Goal: Navigation & Orientation: Find specific page/section

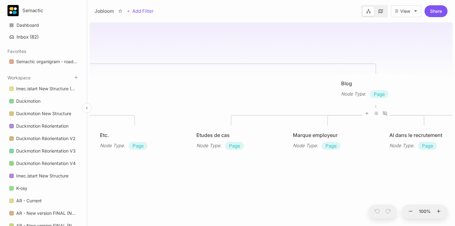
click at [85, 108] on icon at bounding box center [87, 108] width 4 height 4
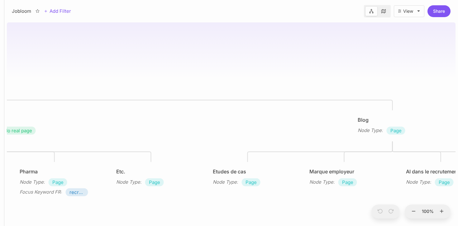
drag, startPoint x: 205, startPoint y: 85, endPoint x: 290, endPoint y: 109, distance: 88.9
click at [290, 109] on div "Jobloom Homepage Node Type : Homepage Focus Keyword FR : logiciel de recrutemen…" at bounding box center [231, 123] width 448 height 206
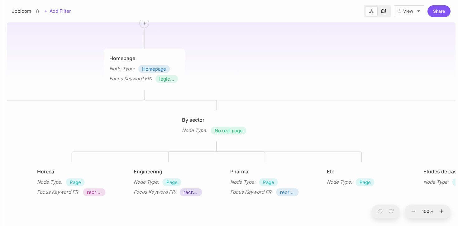
drag, startPoint x: 79, startPoint y: 77, endPoint x: 269, endPoint y: 73, distance: 189.9
click at [269, 73] on div "Jobloom Homepage Node Type : Homepage Focus Keyword FR : logiciel de recrutemen…" at bounding box center [231, 123] width 448 height 206
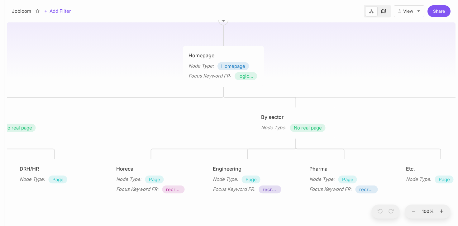
drag, startPoint x: 220, startPoint y: 76, endPoint x: 298, endPoint y: 73, distance: 78.5
click at [298, 73] on div "Jobloom Homepage Node Type : Homepage Focus Keyword FR : logiciel de recrutemen…" at bounding box center [231, 123] width 448 height 206
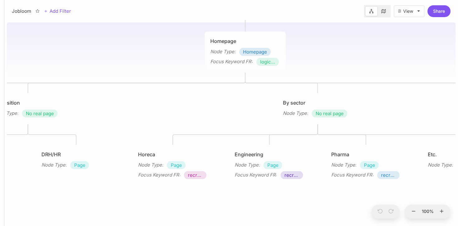
drag, startPoint x: 168, startPoint y: 107, endPoint x: 229, endPoint y: 73, distance: 70.5
click at [229, 73] on div "Jobloom Homepage Node Type : Homepage Focus Keyword FR : logiciel de recrutemen…" at bounding box center [231, 123] width 448 height 206
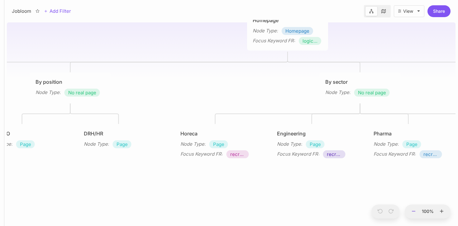
click at [413, 210] on icon at bounding box center [414, 212] width 6 height 6
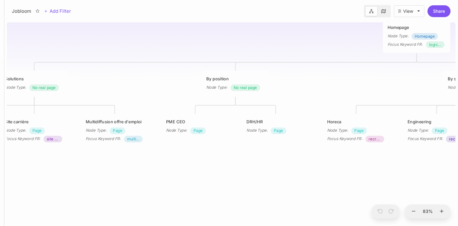
drag, startPoint x: 106, startPoint y: 53, endPoint x: 244, endPoint y: 43, distance: 138.6
click at [244, 43] on div "Jobloom Homepage Node Type : Homepage Focus Keyword FR : logiciel de recrutemen…" at bounding box center [231, 123] width 448 height 206
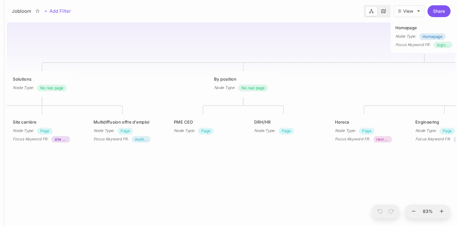
drag, startPoint x: 71, startPoint y: 56, endPoint x: 100, endPoint y: 49, distance: 29.4
click at [100, 49] on div "Jobloom Homepage Node Type : Homepage Focus Keyword FR : logiciel de recrutemen…" at bounding box center [231, 123] width 448 height 206
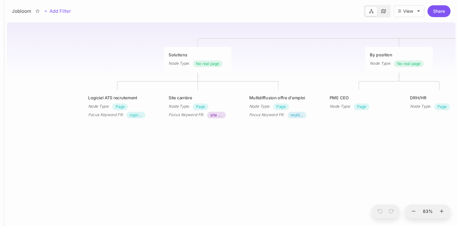
drag, startPoint x: 169, startPoint y: 89, endPoint x: 297, endPoint y: 73, distance: 128.7
click at [297, 73] on div "Jobloom Homepage Node Type : Homepage Focus Keyword FR : logiciel de recrutemen…" at bounding box center [231, 123] width 448 height 206
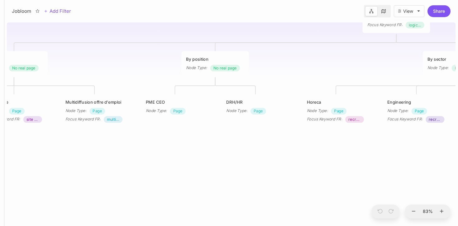
drag, startPoint x: 262, startPoint y: 58, endPoint x: 75, endPoint y: 63, distance: 187.4
click at [75, 63] on div "Jobloom Homepage Node Type : Homepage Focus Keyword FR : logiciel de recrutemen…" at bounding box center [231, 123] width 448 height 206
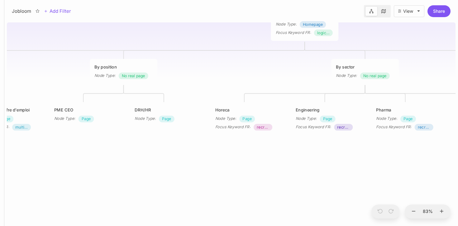
drag, startPoint x: 108, startPoint y: 55, endPoint x: 17, endPoint y: 63, distance: 90.9
click at [17, 63] on div "Jobloom Homepage Node Type : Homepage Focus Keyword FR : logiciel de recrutemen…" at bounding box center [231, 123] width 448 height 206
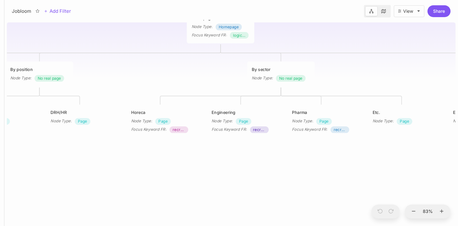
drag, startPoint x: 230, startPoint y: 71, endPoint x: 75, endPoint y: 72, distance: 155.6
click at [75, 72] on div "Jobloom Homepage Node Type : Homepage Focus Keyword FR : logiciel de recrutemen…" at bounding box center [231, 123] width 448 height 206
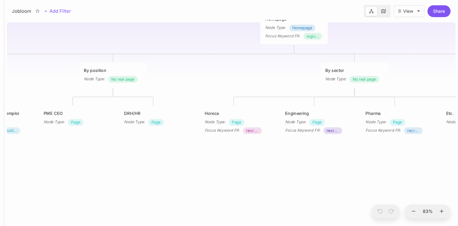
drag, startPoint x: 130, startPoint y: 76, endPoint x: 308, endPoint y: 78, distance: 178.0
click at [308, 78] on div "Jobloom Homepage Node Type : Homepage Focus Keyword FR : logiciel de recrutemen…" at bounding box center [231, 123] width 448 height 206
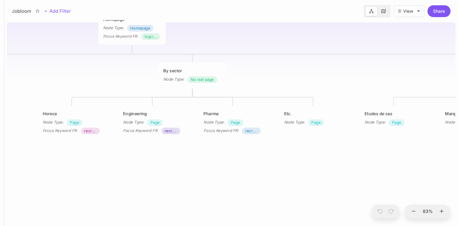
drag, startPoint x: 287, startPoint y: 74, endPoint x: 61, endPoint y: 74, distance: 226.3
click at [61, 74] on div "Jobloom Homepage Node Type : Homepage Focus Keyword FR : logiciel de recrutemen…" at bounding box center [231, 123] width 448 height 206
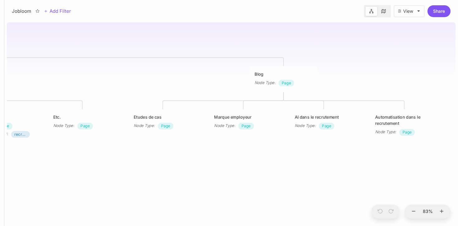
drag, startPoint x: 259, startPoint y: 73, endPoint x: 26, endPoint y: 75, distance: 232.8
click at [26, 75] on div "Jobloom Homepage Node Type : Homepage Focus Keyword FR : logiciel de recrutemen…" at bounding box center [231, 123] width 448 height 206
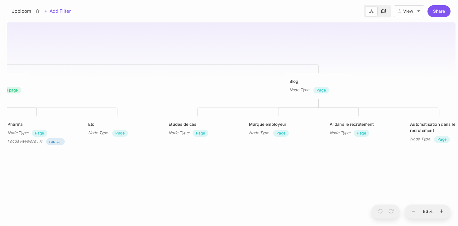
drag, startPoint x: 125, startPoint y: 58, endPoint x: 194, endPoint y: 66, distance: 68.7
click at [194, 66] on div "Jobloom Homepage Node Type : Homepage Focus Keyword FR : logiciel de recrutemen…" at bounding box center [231, 123] width 448 height 206
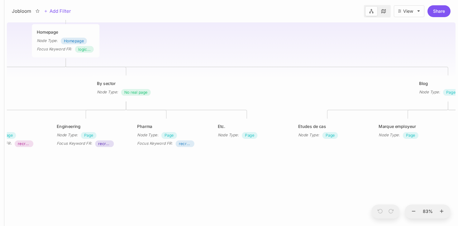
drag, startPoint x: 128, startPoint y: 64, endPoint x: 257, endPoint y: 66, distance: 129.5
click at [257, 66] on div "Jobloom Homepage Node Type : Homepage Focus Keyword FR : logiciel de recrutemen…" at bounding box center [231, 123] width 448 height 206
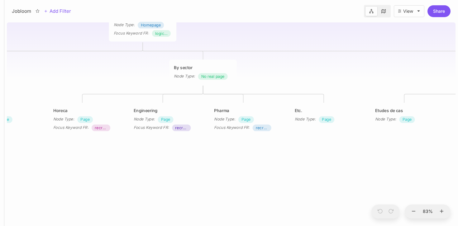
drag, startPoint x: 211, startPoint y: 79, endPoint x: 288, endPoint y: 63, distance: 78.5
click at [288, 63] on div "Jobloom Homepage Node Type : Homepage Focus Keyword FR : logiciel de recrutemen…" at bounding box center [231, 123] width 448 height 206
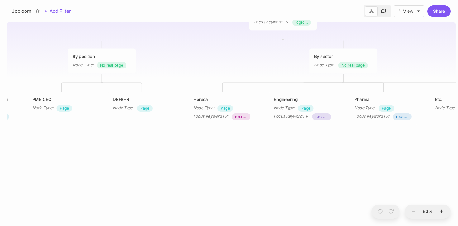
drag, startPoint x: 126, startPoint y: 71, endPoint x: 270, endPoint y: 60, distance: 144.9
click at [271, 60] on div "Jobloom Homepage Node Type : Homepage Focus Keyword FR : logiciel de recrutemen…" at bounding box center [231, 123] width 448 height 206
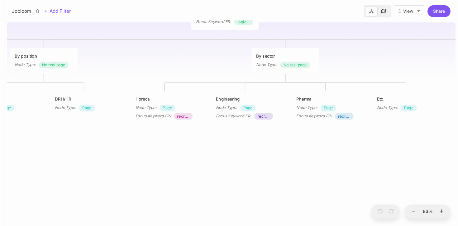
drag, startPoint x: 208, startPoint y: 61, endPoint x: 146, endPoint y: 60, distance: 62.6
click at [146, 60] on div "Jobloom Homepage Node Type : Homepage Focus Keyword FR : logiciel de recrutemen…" at bounding box center [231, 123] width 448 height 206
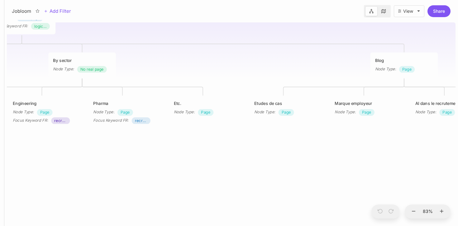
drag, startPoint x: 330, startPoint y: 54, endPoint x: 114, endPoint y: 57, distance: 216.6
click at [114, 57] on div "Jobloom Homepage Node Type : Homepage Focus Keyword FR : logiciel de recrutemen…" at bounding box center [231, 123] width 448 height 206
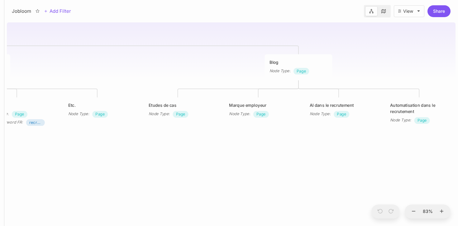
drag, startPoint x: 244, startPoint y: 57, endPoint x: 155, endPoint y: 59, distance: 88.7
click at [155, 59] on div "Jobloom Homepage Node Type : Homepage Focus Keyword FR : logiciel de recrutemen…" at bounding box center [231, 123] width 448 height 206
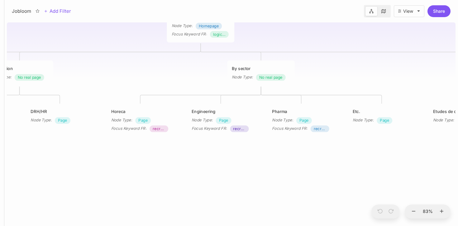
drag, startPoint x: 133, startPoint y: 66, endPoint x: 413, endPoint y: 72, distance: 280.5
click at [413, 72] on div "Jobloom Homepage Node Type : Homepage Focus Keyword FR : logiciel de recrutemen…" at bounding box center [231, 123] width 448 height 206
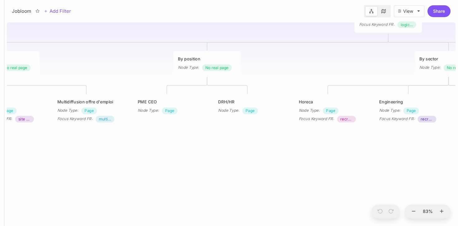
drag, startPoint x: 121, startPoint y: 71, endPoint x: 308, endPoint y: 61, distance: 187.6
click at [308, 61] on div "Jobloom Homepage Node Type : Homepage Focus Keyword FR : logiciel de recrutemen…" at bounding box center [231, 123] width 448 height 206
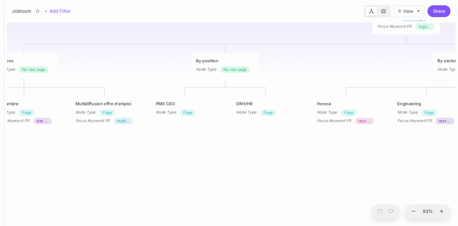
drag, startPoint x: 138, startPoint y: 65, endPoint x: 311, endPoint y: 62, distance: 173.4
click at [311, 62] on div "Jobloom Homepage Node Type : Homepage Focus Keyword FR : logiciel de recrutemen…" at bounding box center [231, 123] width 448 height 206
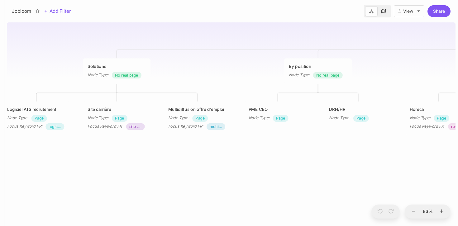
drag, startPoint x: 254, startPoint y: 73, endPoint x: 160, endPoint y: 85, distance: 94.7
click at [160, 85] on div "Jobloom Homepage Node Type : Homepage Focus Keyword FR : logiciel de recrutemen…" at bounding box center [231, 123] width 448 height 206
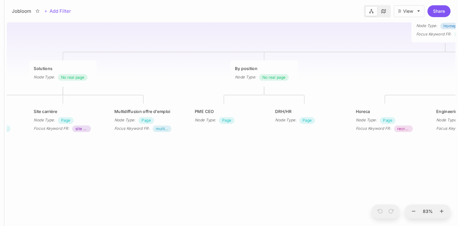
drag, startPoint x: 173, startPoint y: 74, endPoint x: 132, endPoint y: 73, distance: 41.1
click at [132, 73] on div "Jobloom Homepage Node Type : Homepage Focus Keyword FR : logiciel de recrutemen…" at bounding box center [231, 123] width 448 height 206
